Goal: Task Accomplishment & Management: Complete application form

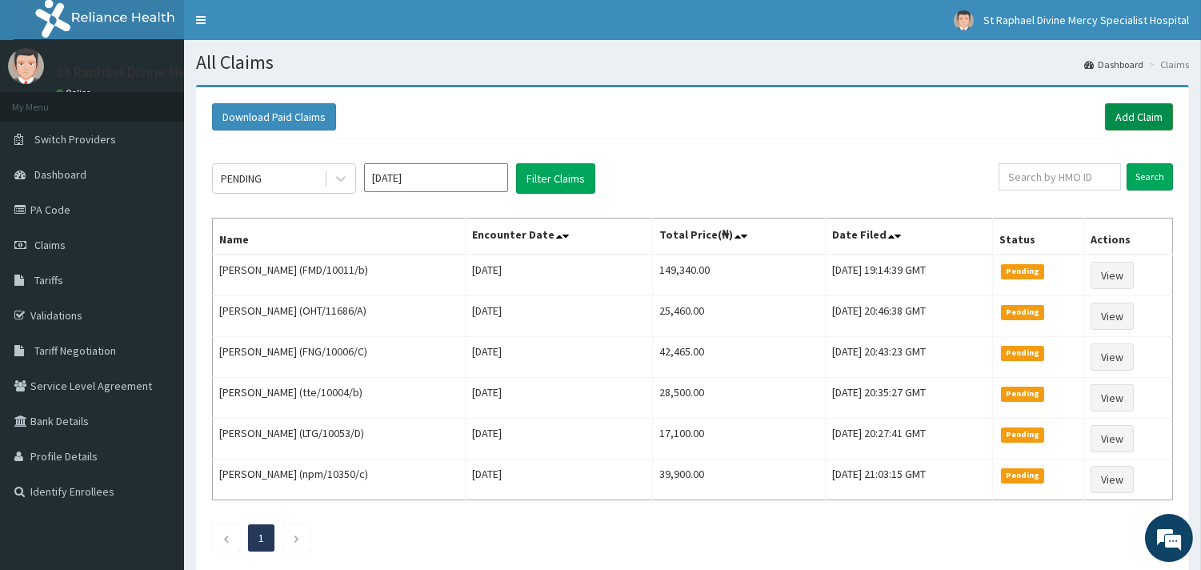
click at [1135, 118] on link "Add Claim" at bounding box center [1139, 116] width 68 height 27
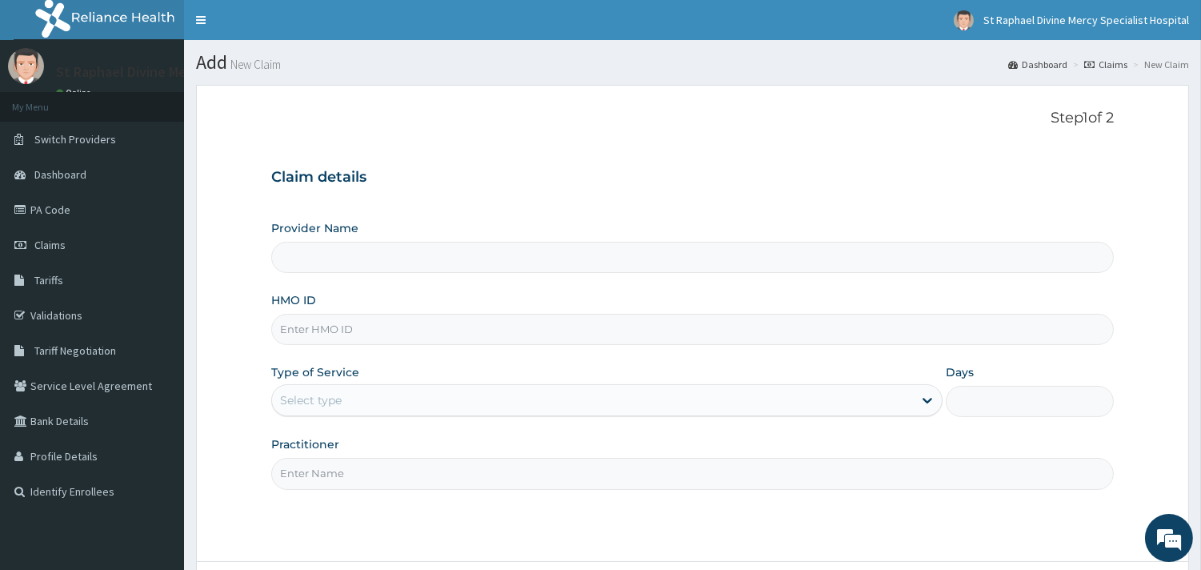
type input "St. Raphael Divine Mercy Specialist Hospital"
click at [334, 342] on input "HMO ID" at bounding box center [692, 329] width 843 height 31
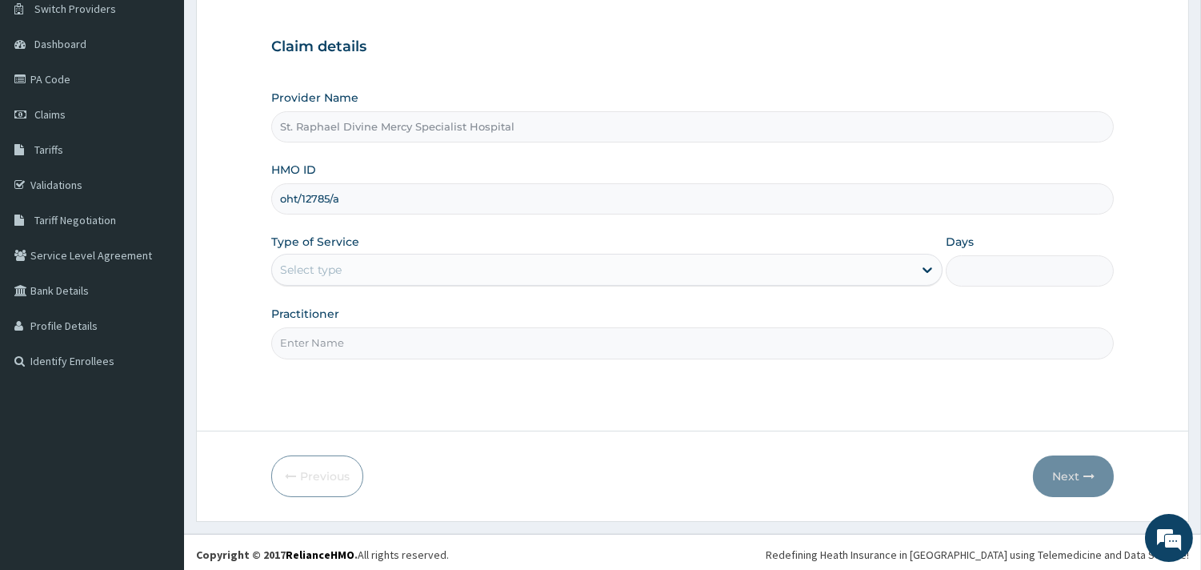
scroll to position [136, 0]
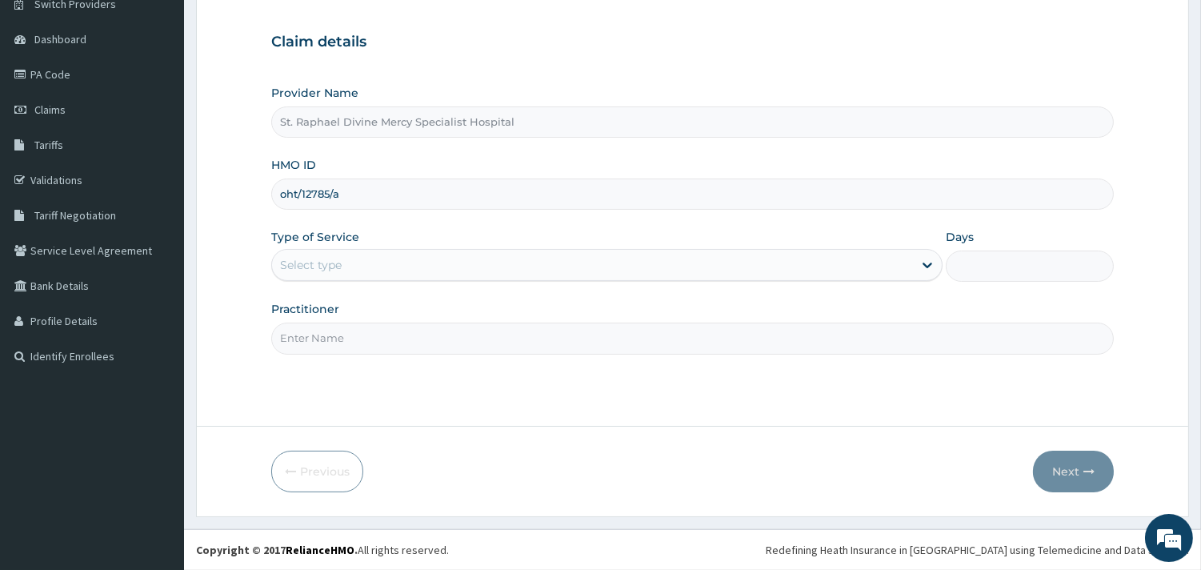
type input "oht/12785/a"
click at [366, 272] on div "Select type" at bounding box center [592, 265] width 641 height 26
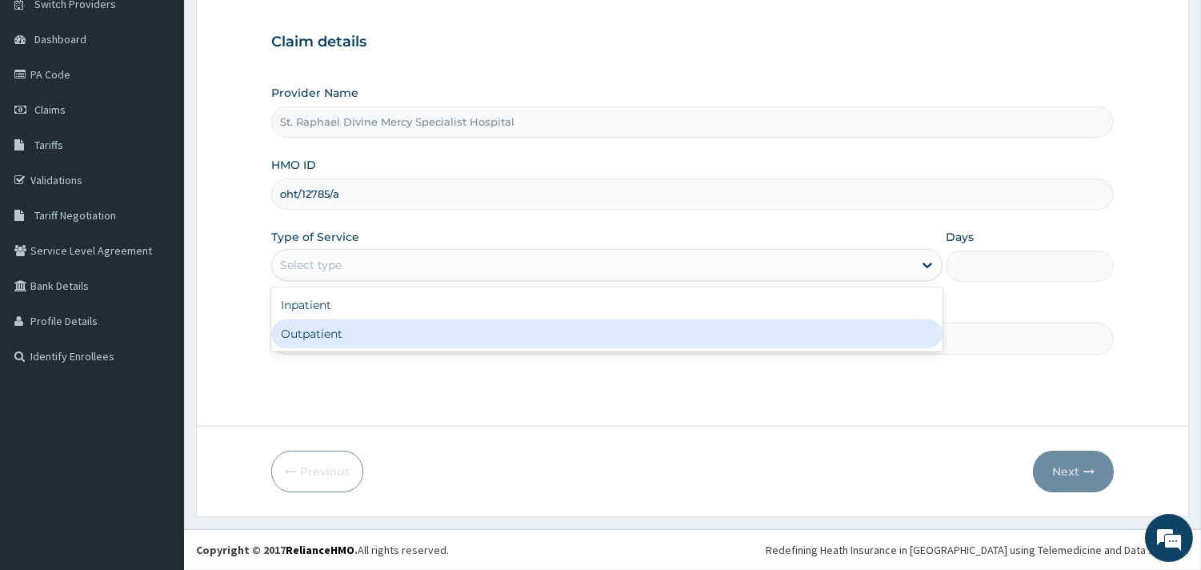
click at [370, 329] on div "Outpatient" at bounding box center [606, 333] width 671 height 29
type input "1"
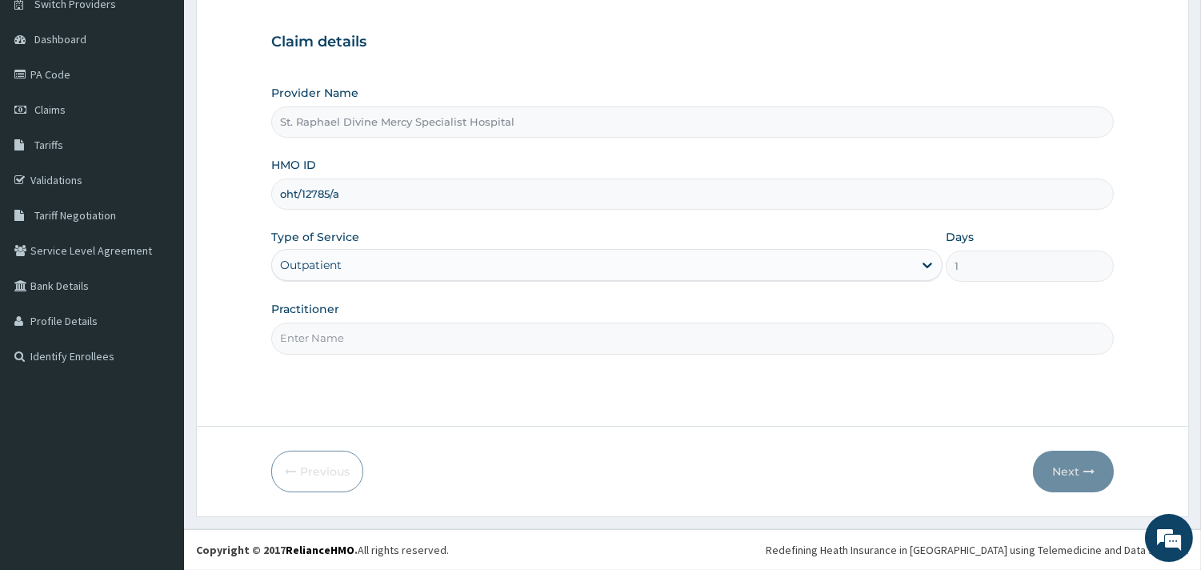
click at [362, 345] on input "Practitioner" at bounding box center [692, 337] width 843 height 31
type input "Dr Ogu"
click at [1067, 470] on button "Next" at bounding box center [1073, 471] width 81 height 42
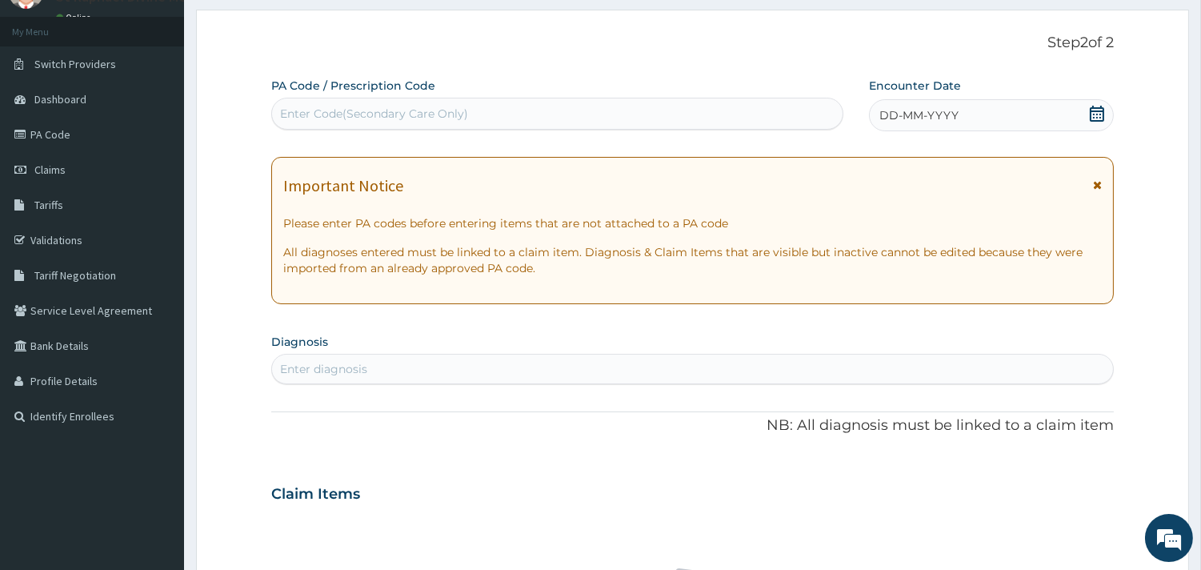
scroll to position [0, 0]
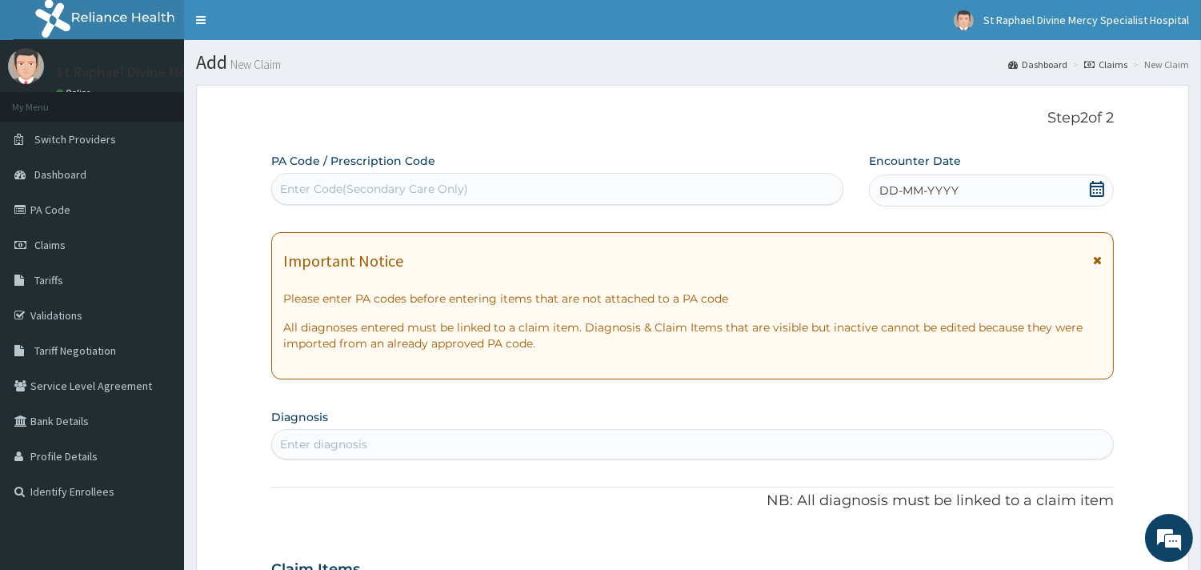
click at [460, 187] on div "Enter Code(Secondary Care Only)" at bounding box center [374, 189] width 188 height 16
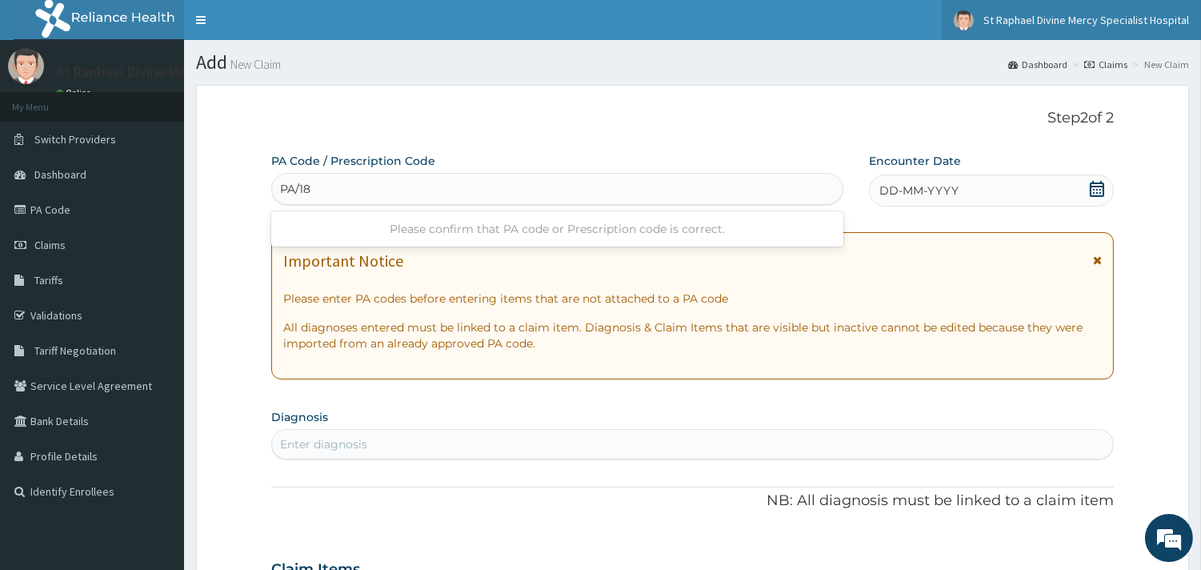
type input "PA/18"
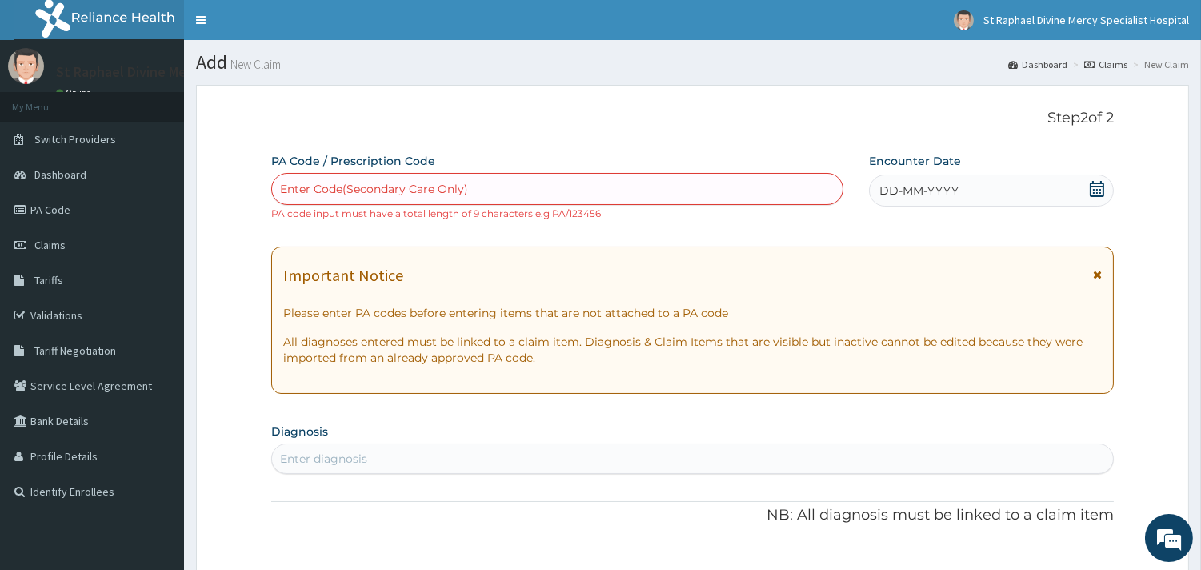
paste input "PA/18F8B5"
type input "PA/18F8B5"
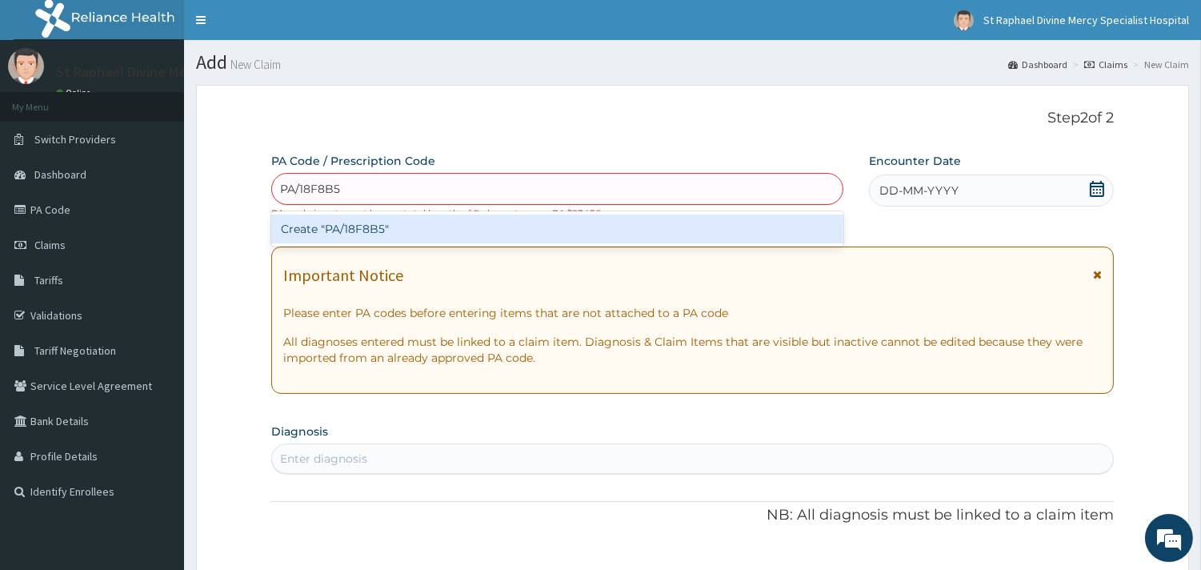
click at [398, 233] on div "Create "PA/18F8B5"" at bounding box center [557, 228] width 572 height 29
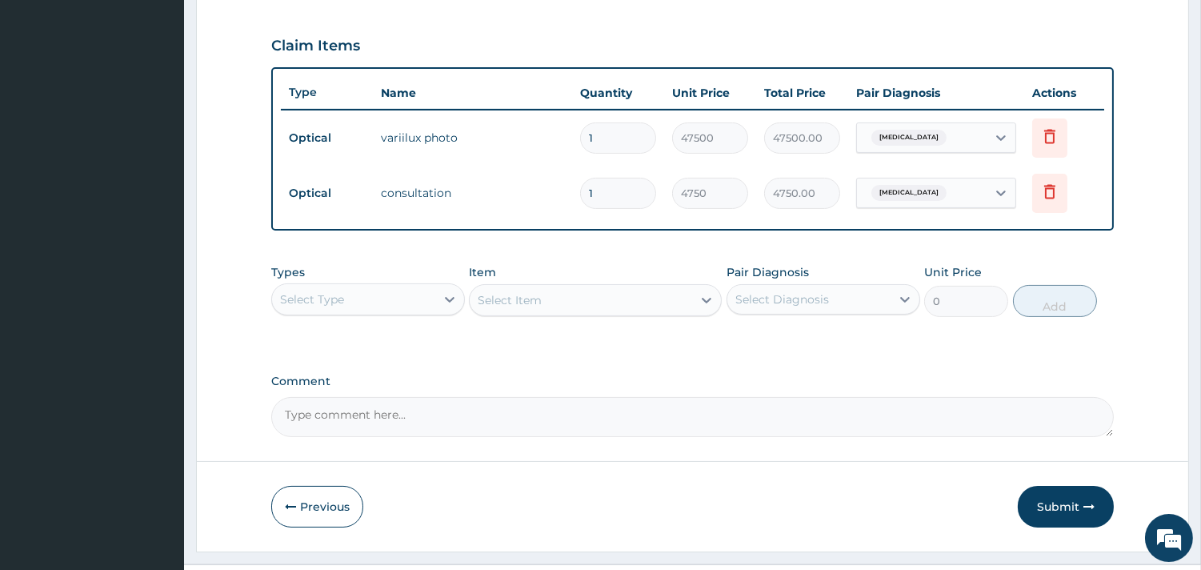
scroll to position [562, 0]
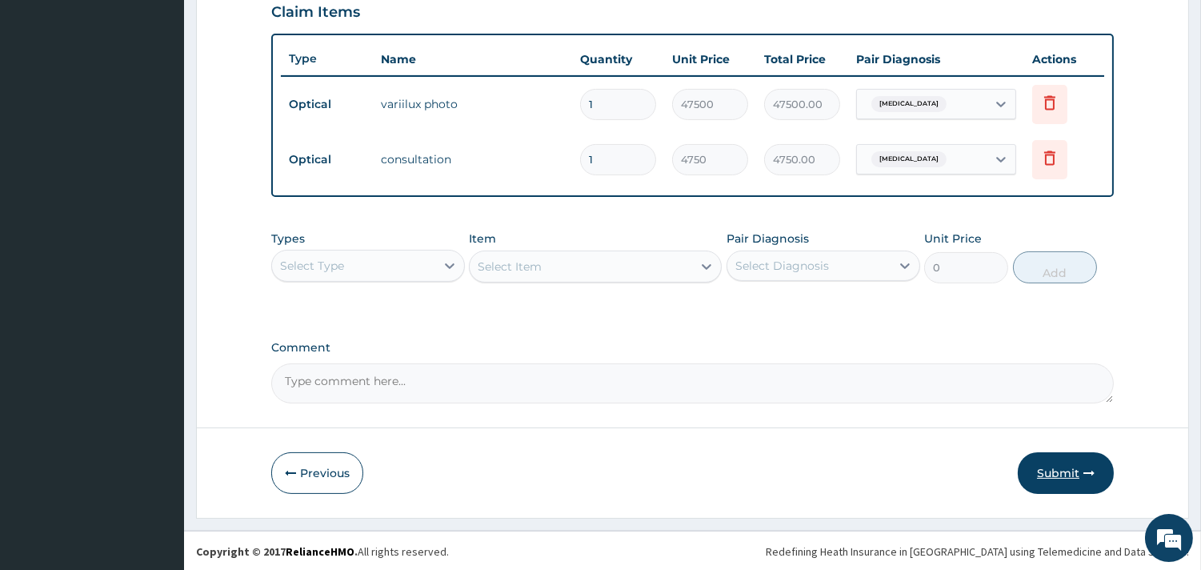
click at [1052, 475] on button "Submit" at bounding box center [1066, 473] width 96 height 42
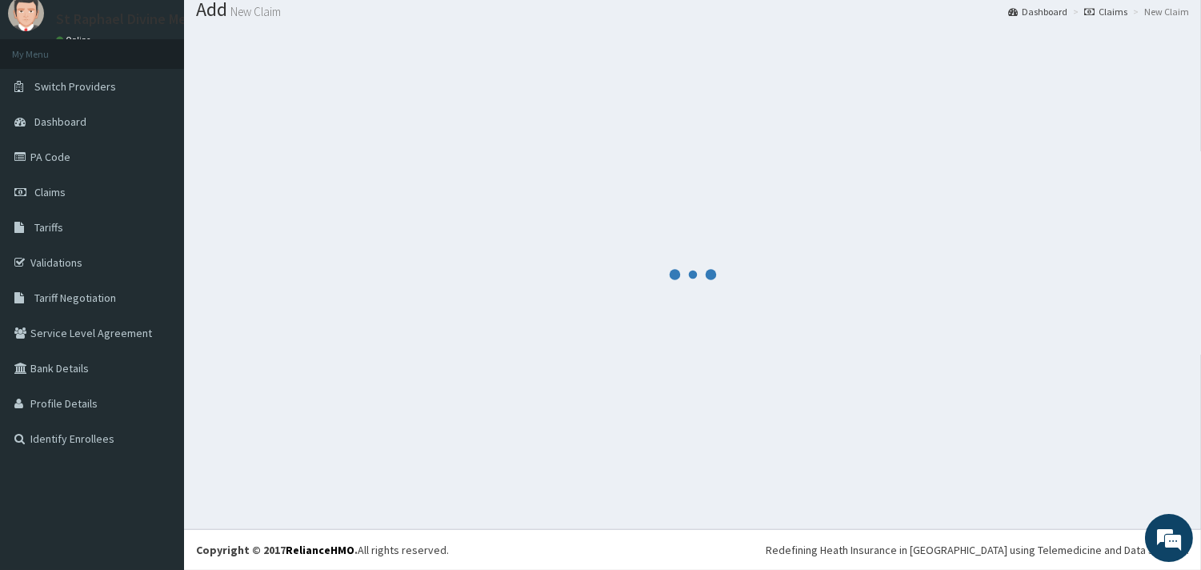
click at [1052, 475] on div at bounding box center [692, 274] width 993 height 484
click at [1052, 475] on div at bounding box center [692, 275] width 993 height 484
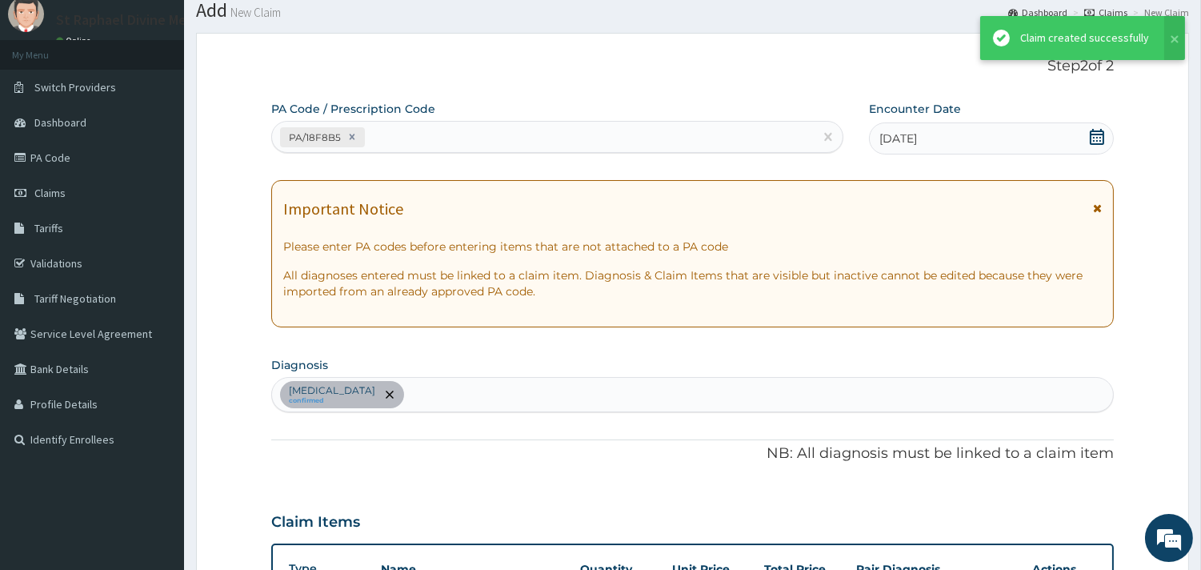
scroll to position [562, 0]
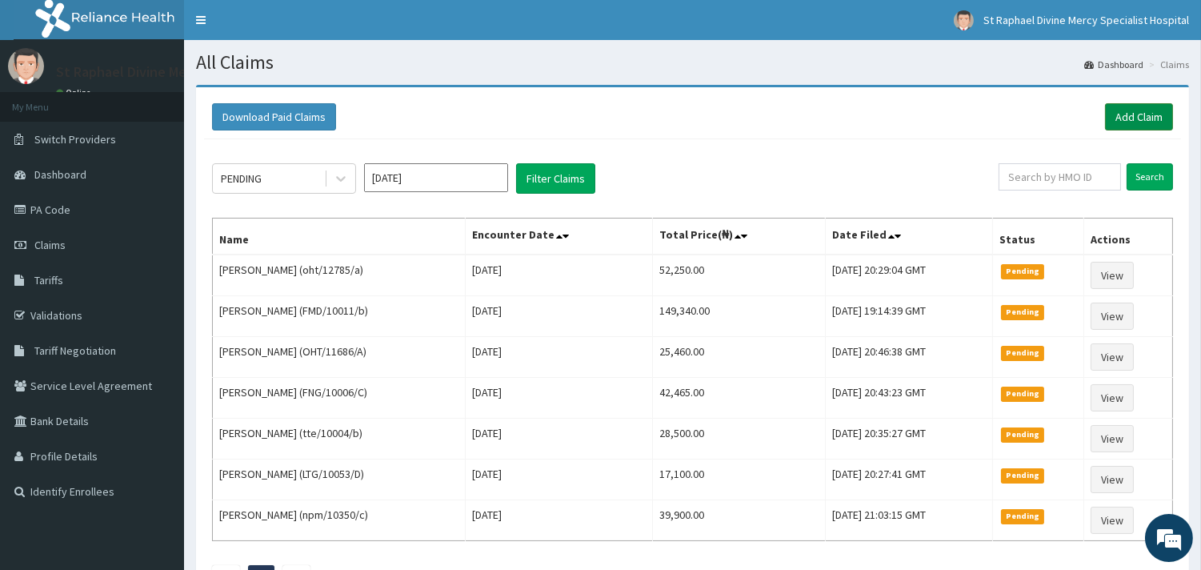
click at [1134, 113] on link "Add Claim" at bounding box center [1139, 116] width 68 height 27
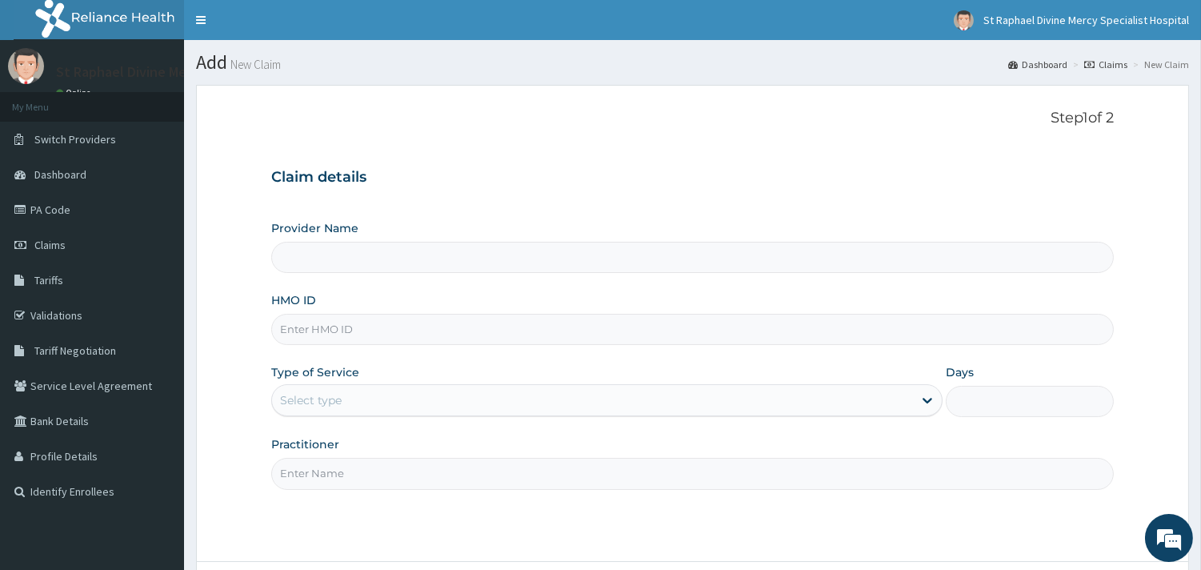
click at [404, 330] on input "HMO ID" at bounding box center [692, 329] width 843 height 31
type input "St. Raphael Divine Mercy Specialist Hospital"
type input "LTG/10032/B"
click at [363, 392] on div "Select type" at bounding box center [592, 400] width 641 height 26
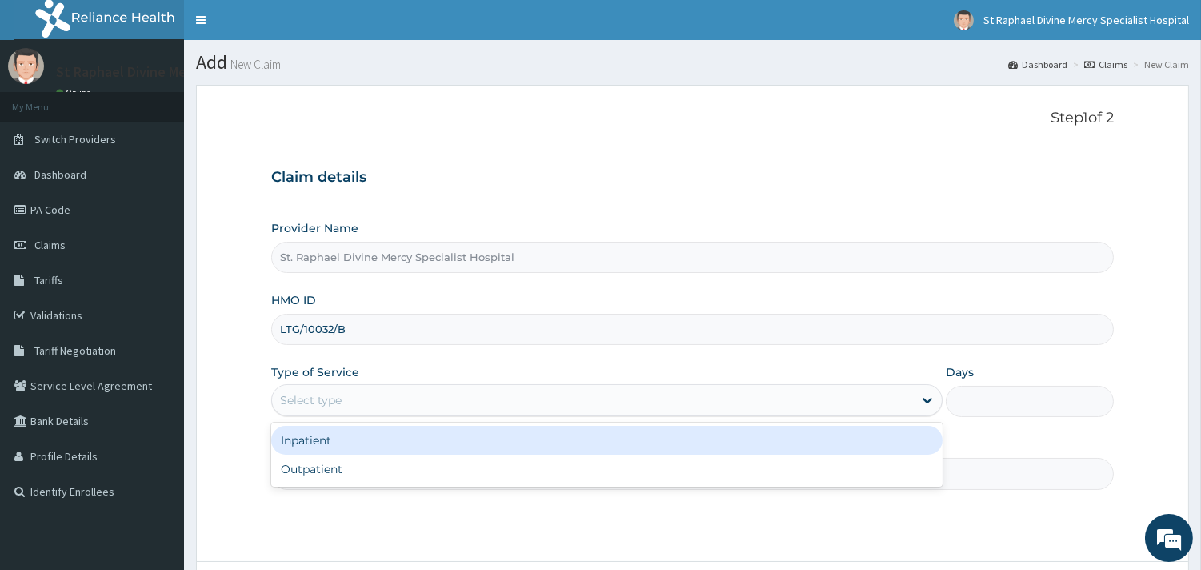
click at [363, 392] on div "Select type" at bounding box center [592, 400] width 641 height 26
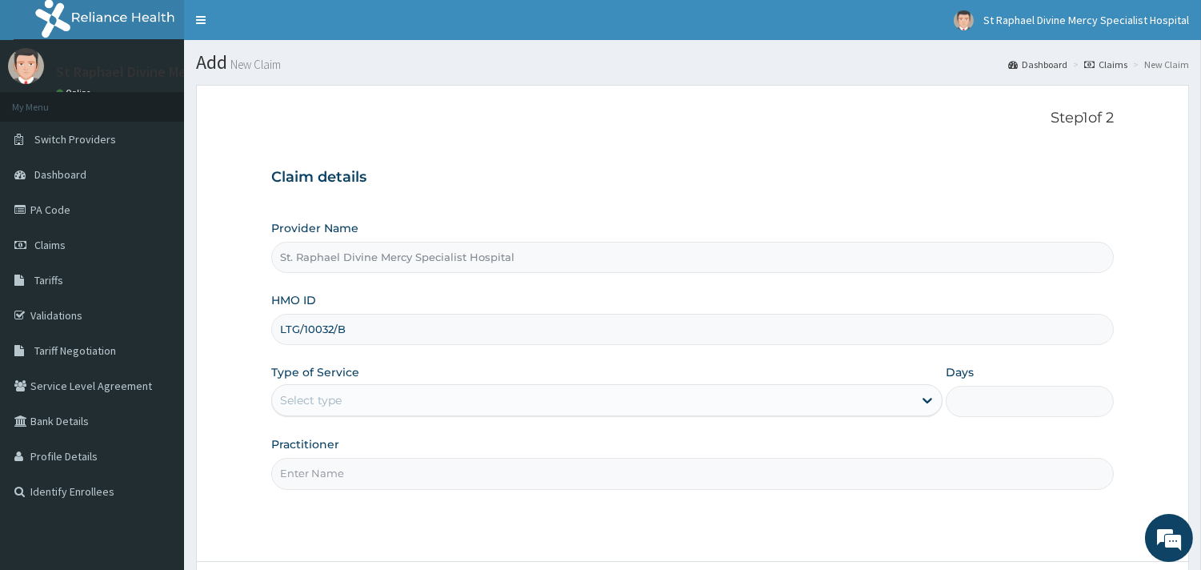
click at [342, 412] on div "Select type" at bounding box center [592, 400] width 641 height 26
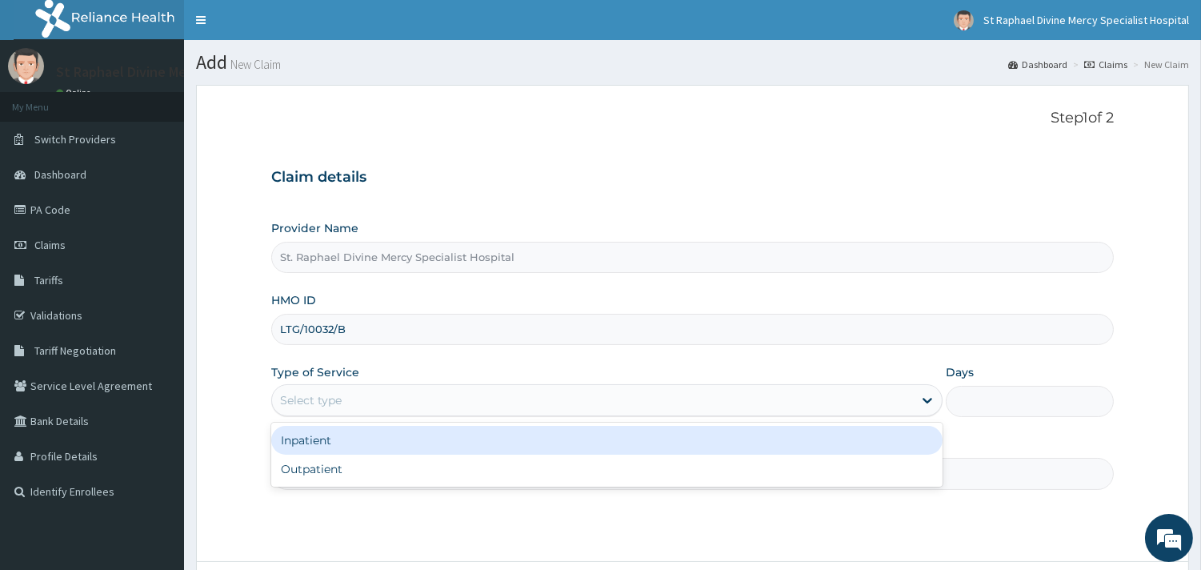
click at [342, 412] on div "Select type" at bounding box center [592, 400] width 641 height 26
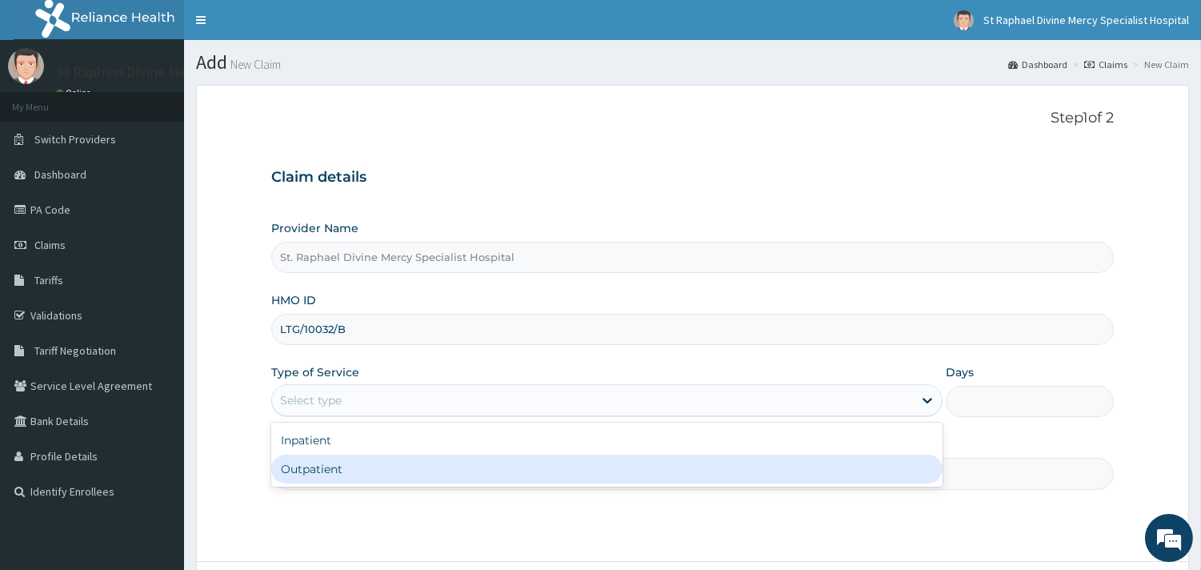
click at [334, 464] on div "Outpatient" at bounding box center [606, 468] width 671 height 29
type input "1"
click at [334, 464] on input "Practitioner" at bounding box center [692, 473] width 843 height 31
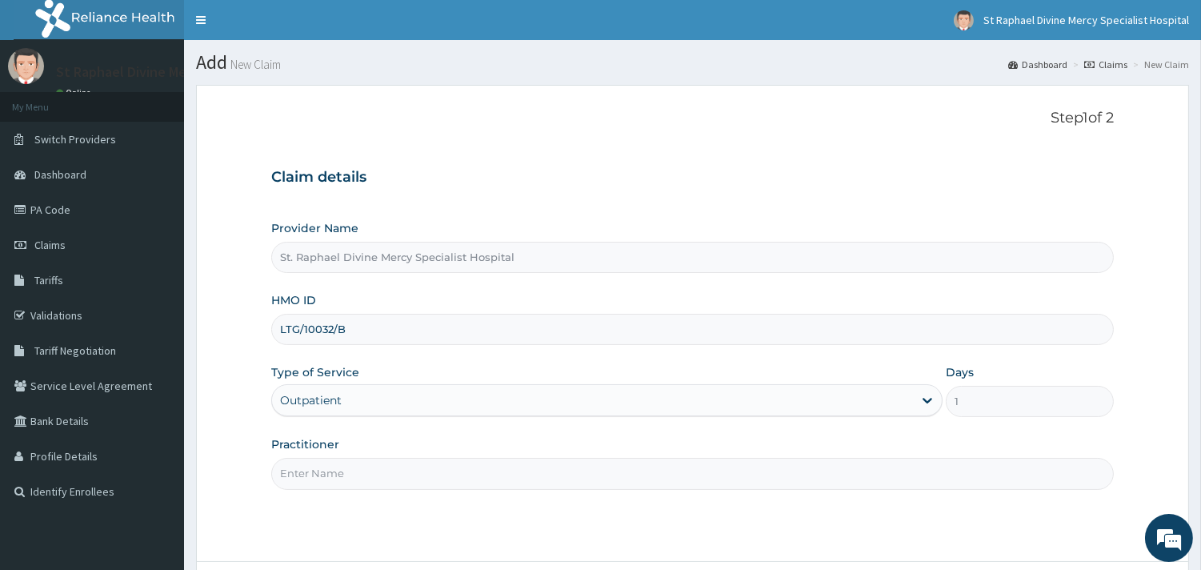
type input "Dr Ekpe"
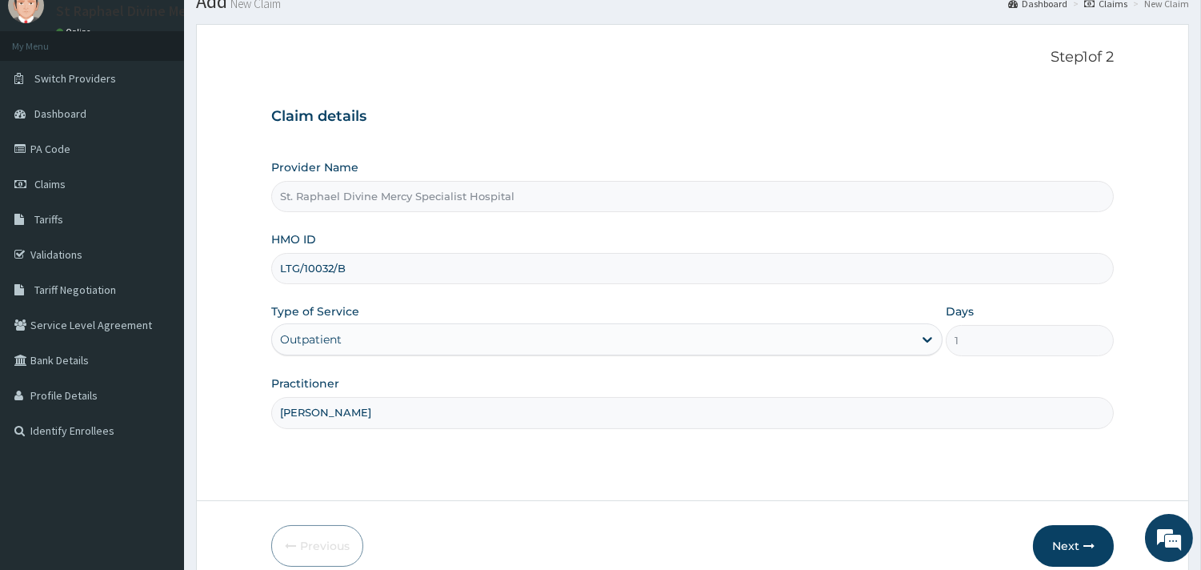
scroll to position [136, 0]
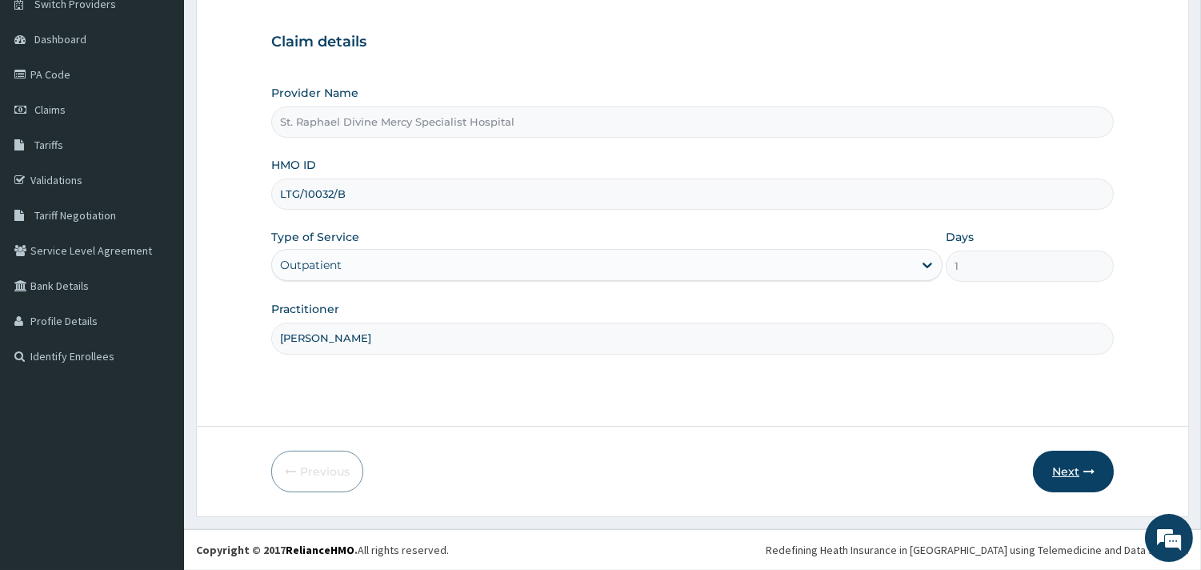
click at [1060, 472] on button "Next" at bounding box center [1073, 471] width 81 height 42
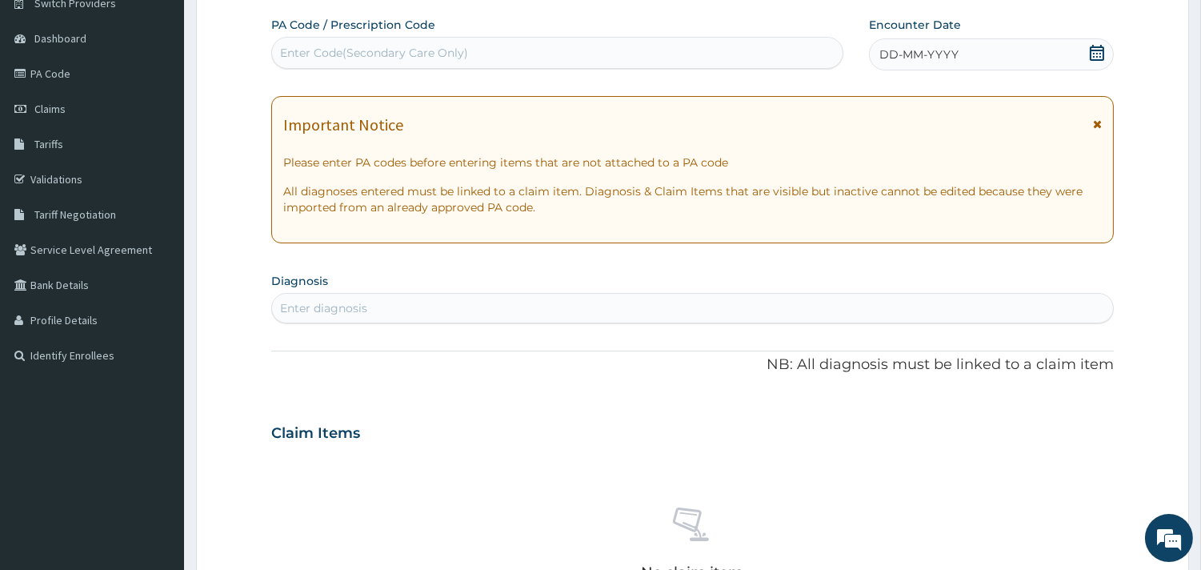
click at [1060, 472] on div "No claim item" at bounding box center [692, 546] width 843 height 184
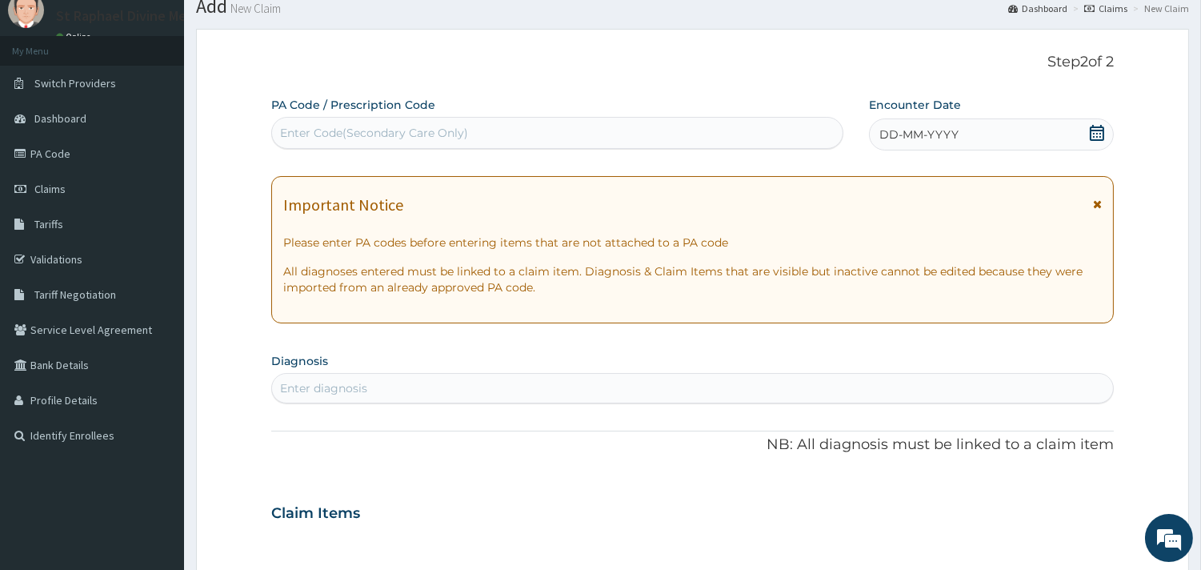
scroll to position [46, 0]
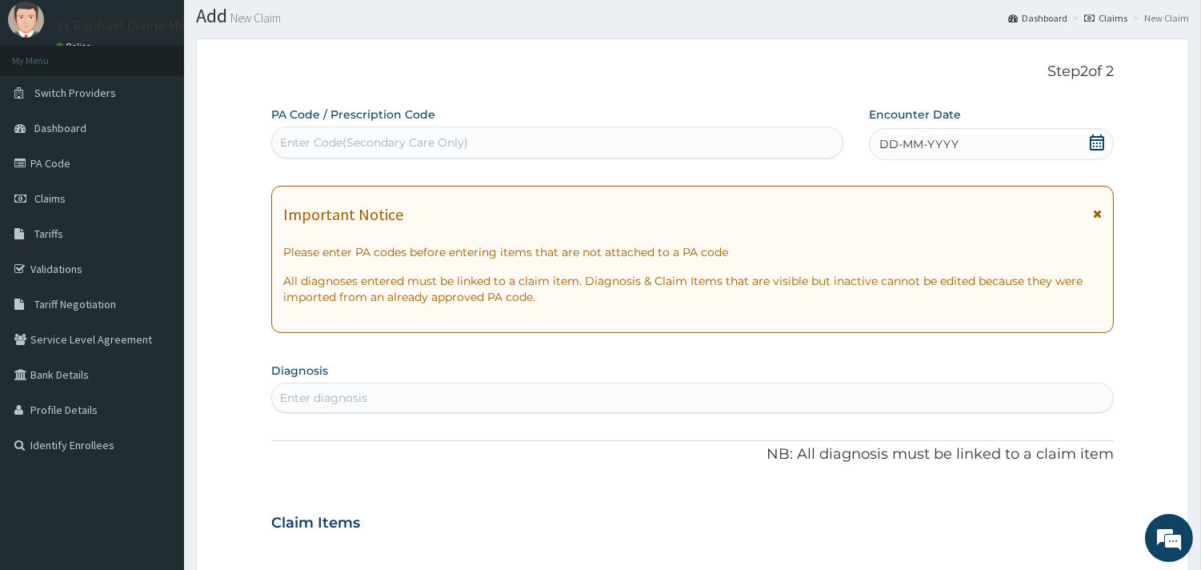
click at [429, 137] on div "Enter Code(Secondary Care Only)" at bounding box center [374, 142] width 188 height 16
type input "PA/879238"
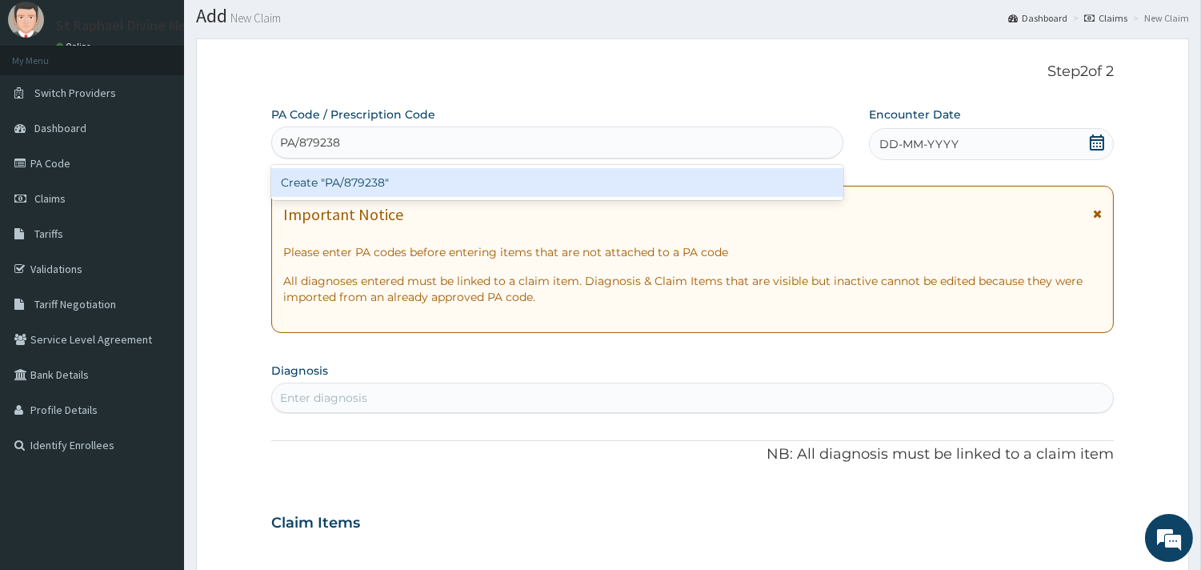
click at [402, 178] on div "Create "PA/879238"" at bounding box center [557, 182] width 572 height 29
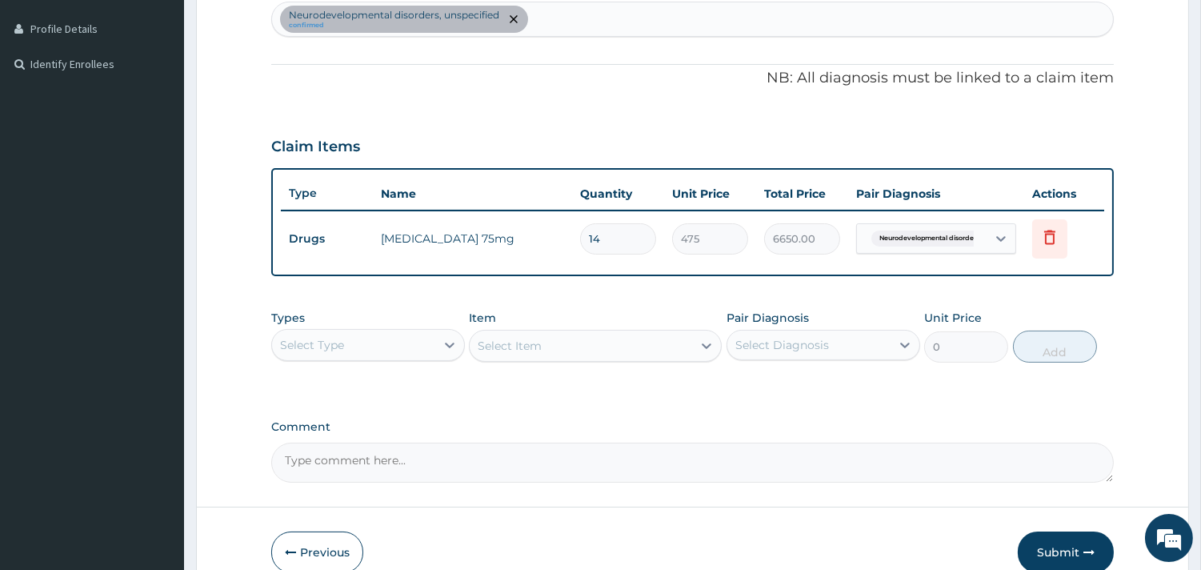
scroll to position [506, 0]
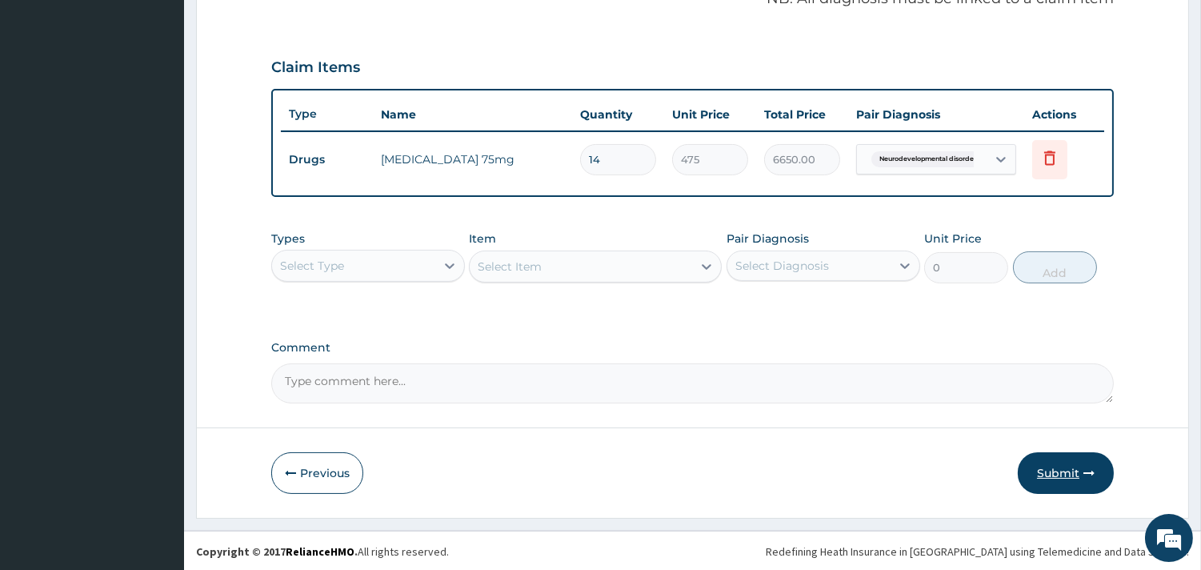
click at [1074, 468] on button "Submit" at bounding box center [1066, 473] width 96 height 42
